Goal: Task Accomplishment & Management: Manage account settings

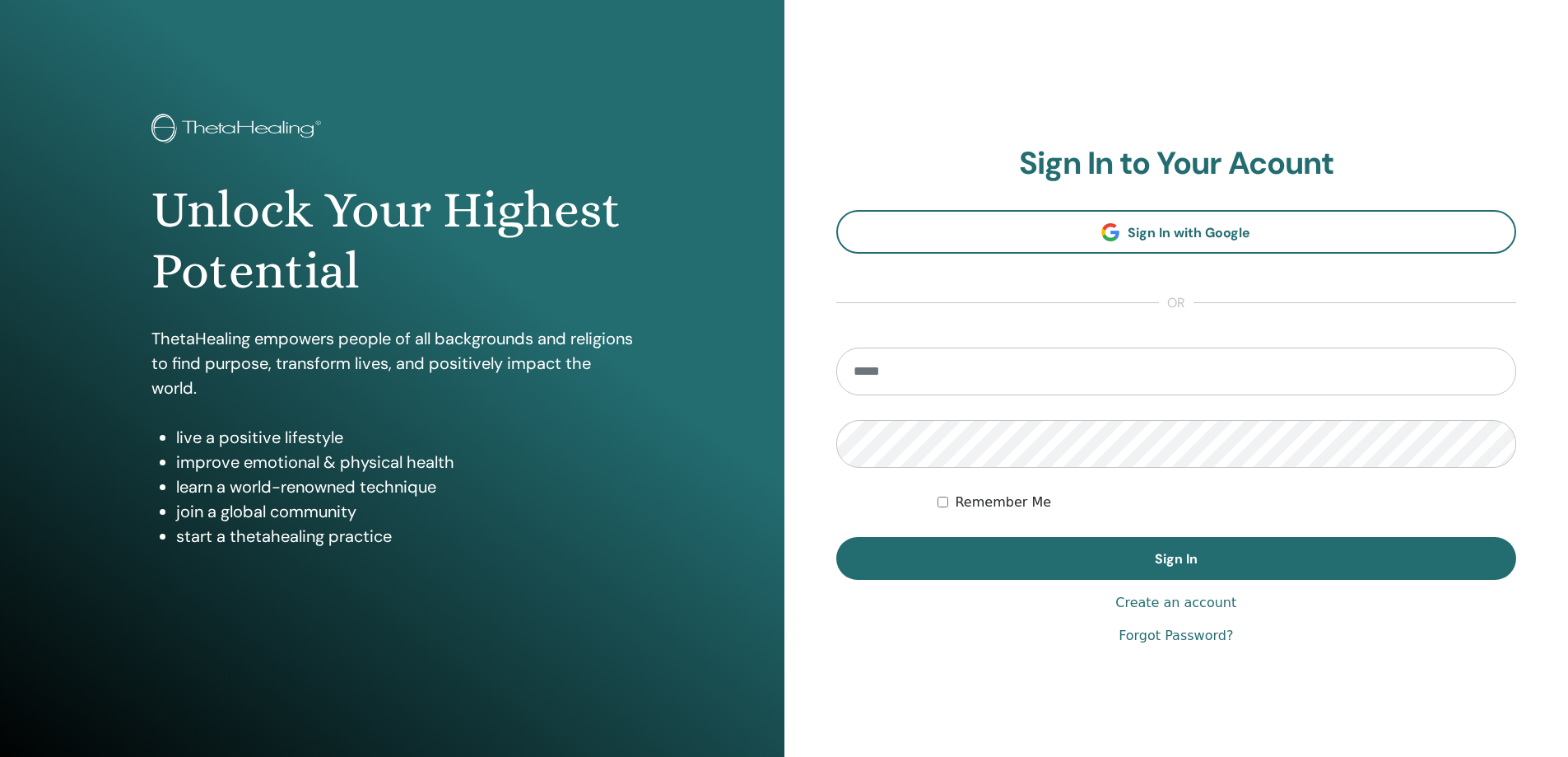
click at [878, 378] on input "email" at bounding box center [1177, 371] width 681 height 48
type input "**********"
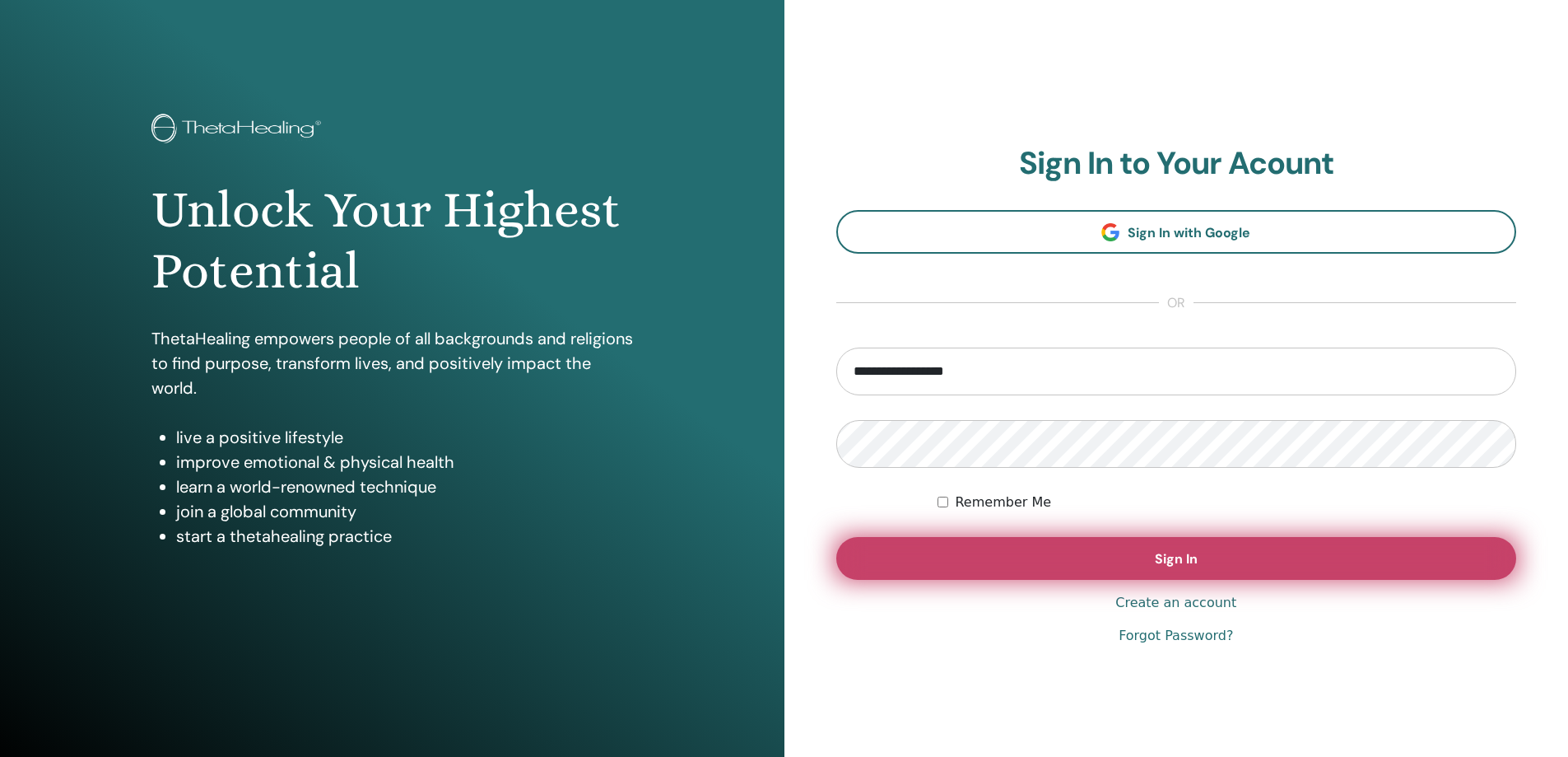
click at [1161, 566] on span "Sign In" at bounding box center [1176, 558] width 43 height 17
